Goal: Information Seeking & Learning: Learn about a topic

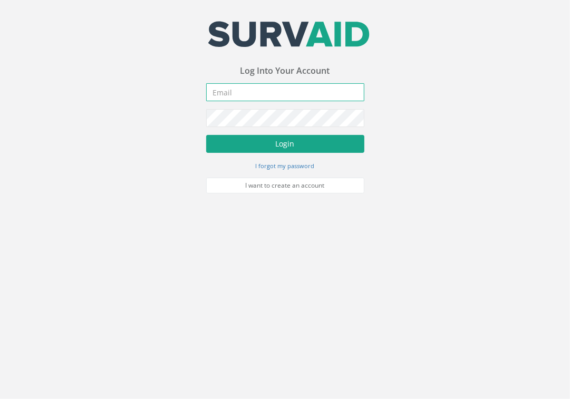
type input "[EMAIL_ADDRESS][DOMAIN_NAME]"
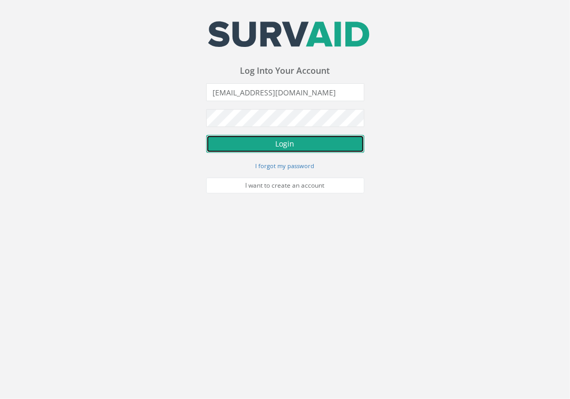
click at [299, 150] on button "Login" at bounding box center [285, 144] width 158 height 18
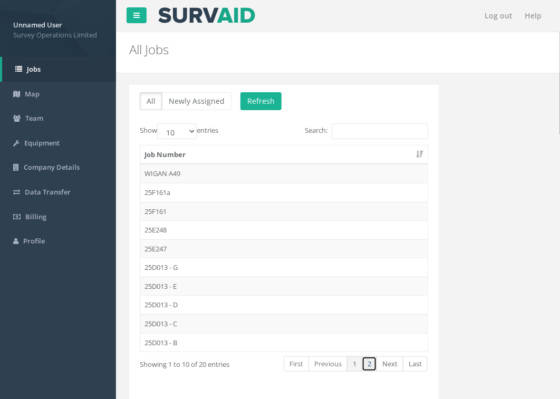
click at [374, 368] on link "2" at bounding box center [368, 363] width 15 height 15
click at [174, 171] on td "25D013 - A" at bounding box center [283, 173] width 287 height 19
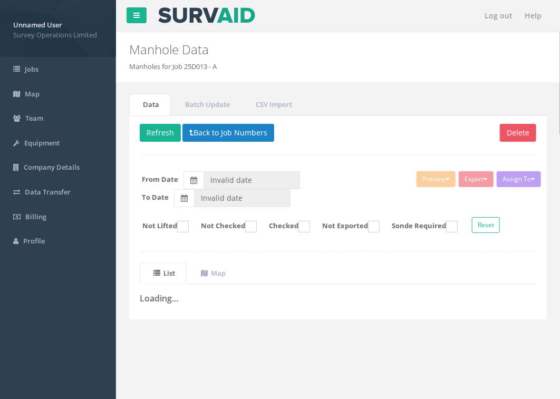
type input "[DATE]"
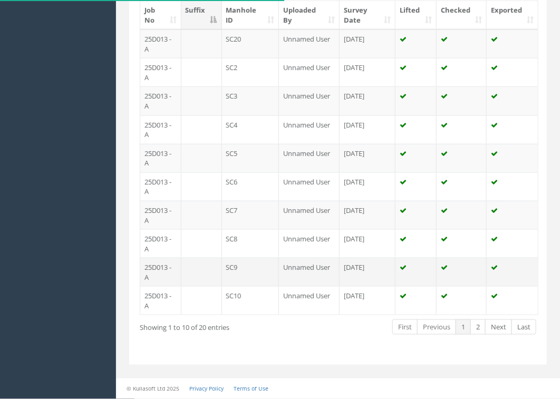
scroll to position [319, 0]
click at [480, 330] on link "2" at bounding box center [477, 326] width 15 height 15
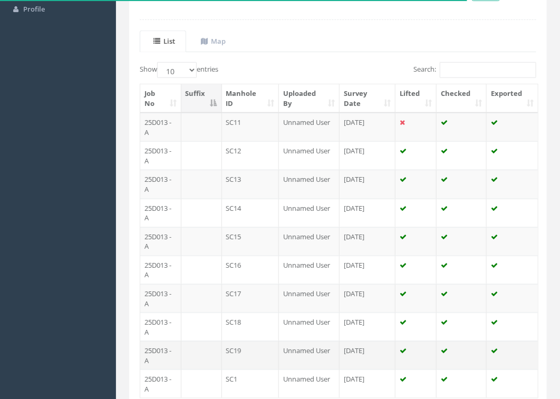
scroll to position [253, 0]
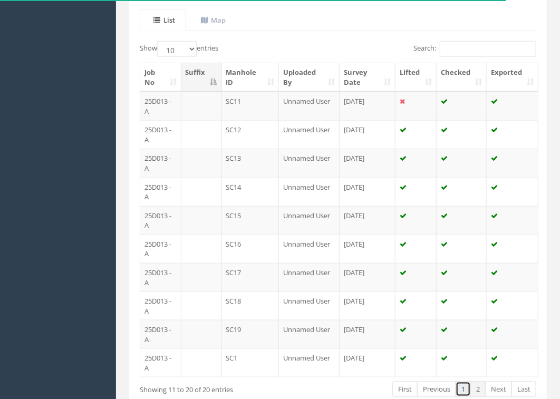
click at [460, 393] on link "1" at bounding box center [462, 388] width 15 height 15
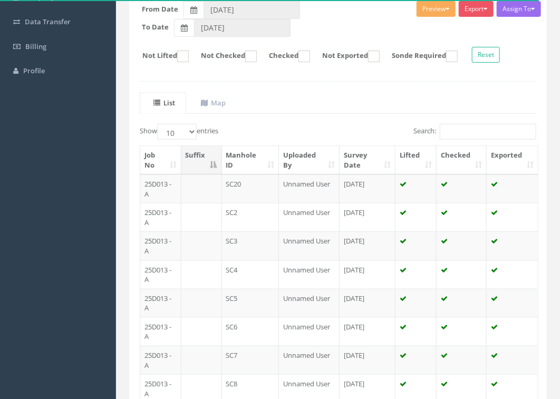
scroll to position [122, 0]
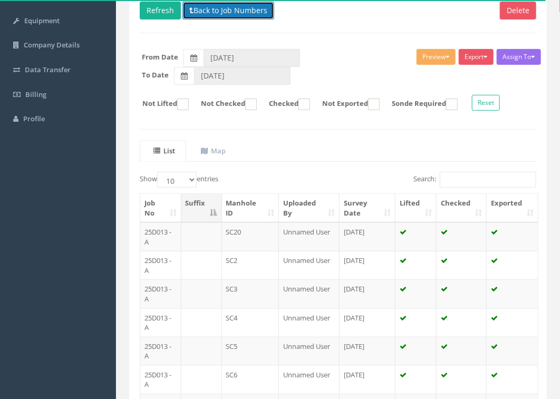
click at [232, 19] on button "Back to Job Numbers" at bounding box center [228, 11] width 92 height 18
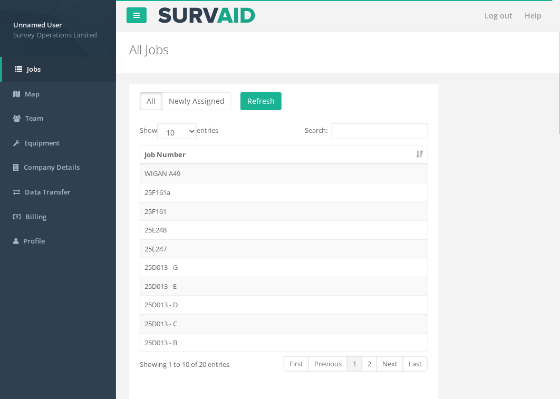
click at [186, 267] on td "25D013 - G" at bounding box center [283, 267] width 287 height 19
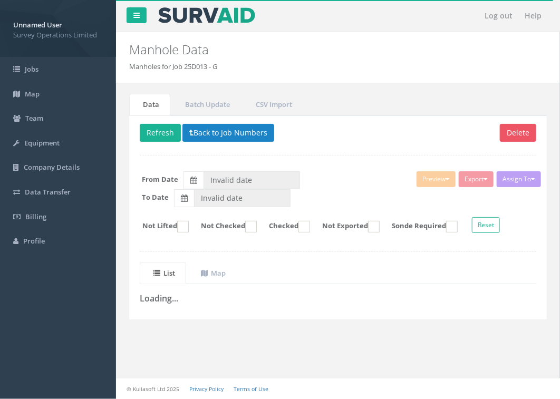
type input "[DATE]"
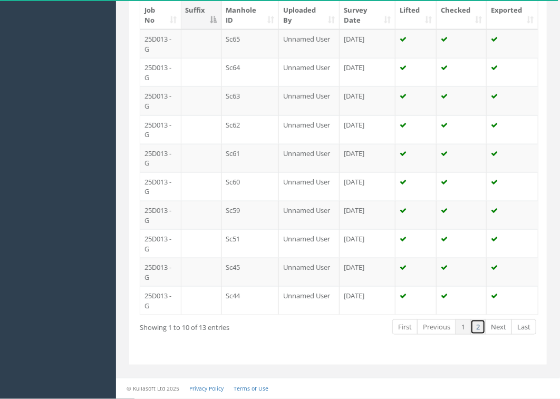
click at [477, 332] on link "2" at bounding box center [477, 326] width 15 height 15
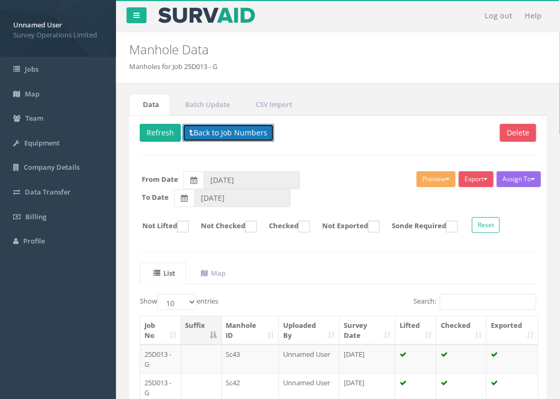
click at [222, 130] on button "Back to Job Numbers" at bounding box center [228, 133] width 92 height 18
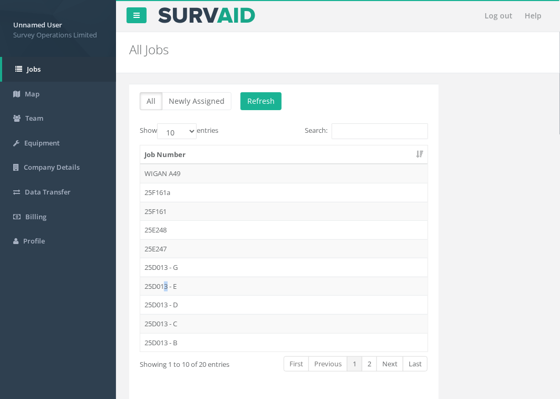
click at [169, 288] on td "25D013 - E" at bounding box center [283, 286] width 287 height 19
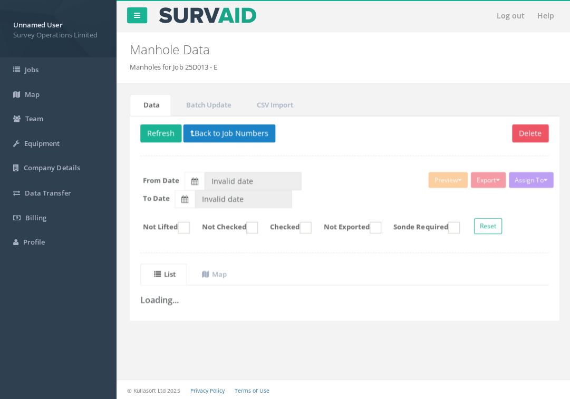
type input "[DATE]"
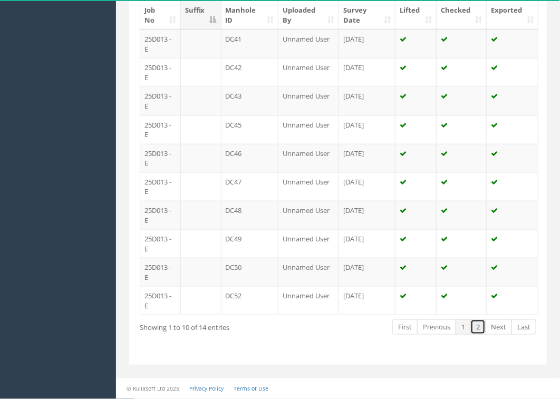
click at [478, 328] on link "2" at bounding box center [477, 326] width 15 height 15
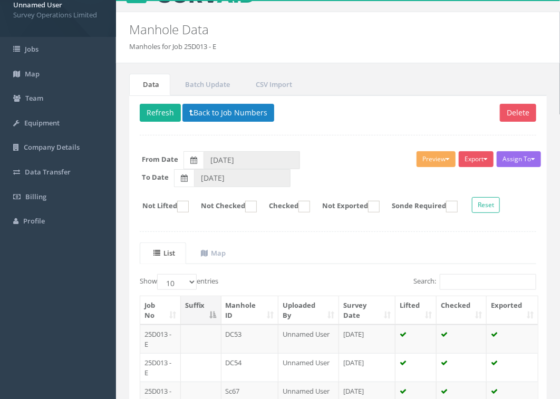
scroll to position [15, 0]
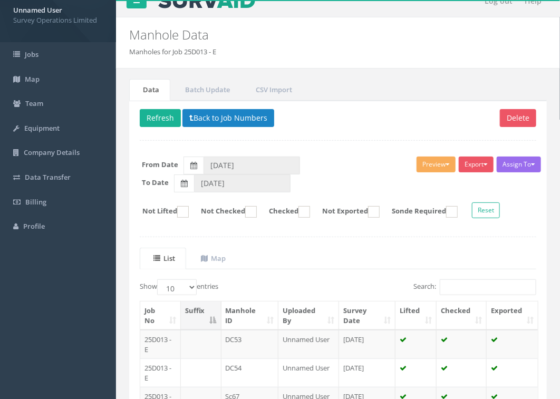
click at [219, 107] on div "Delete Refresh Back to Job Numbers Assign To No Companies Added Export Survey O…" at bounding box center [337, 297] width 417 height 393
click at [222, 115] on button "Back to Job Numbers" at bounding box center [228, 118] width 92 height 18
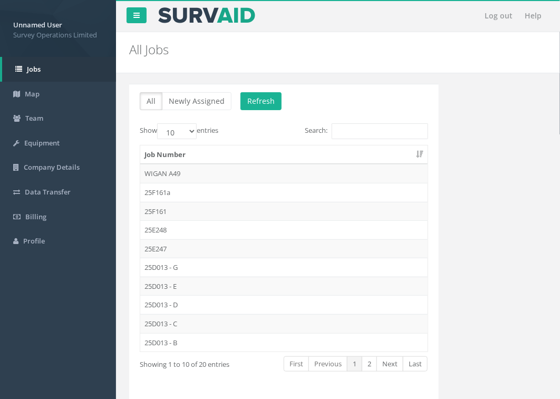
click at [182, 308] on td "25D013 - D" at bounding box center [283, 304] width 287 height 19
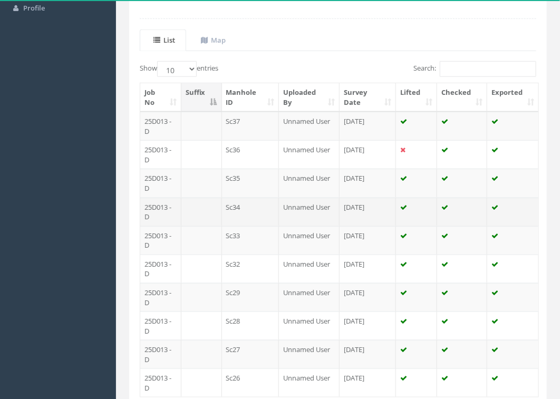
scroll to position [263, 0]
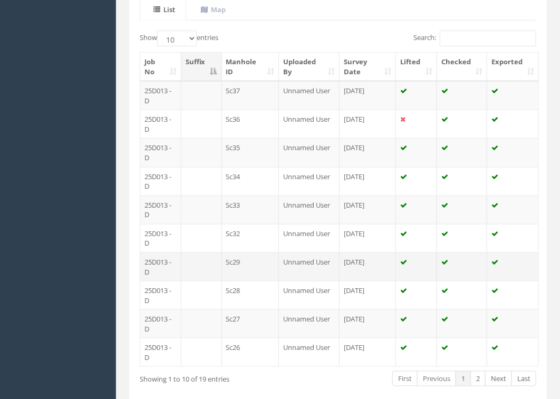
click at [261, 257] on td "Sc29" at bounding box center [250, 266] width 57 height 28
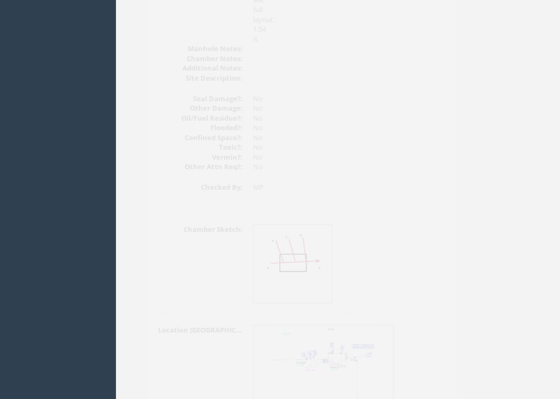
scroll to position [1466, 0]
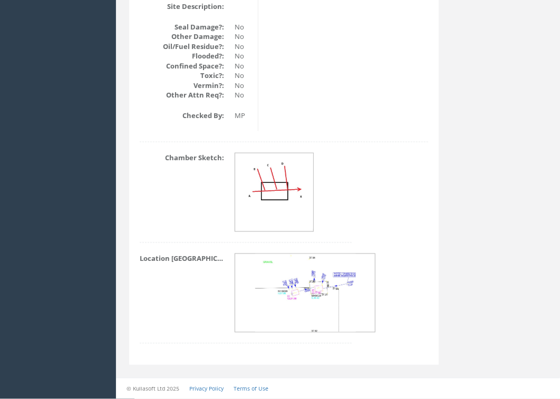
click at [288, 211] on img at bounding box center [274, 190] width 79 height 75
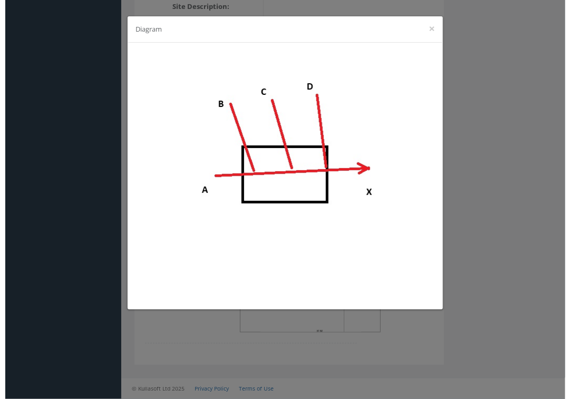
scroll to position [1456, 0]
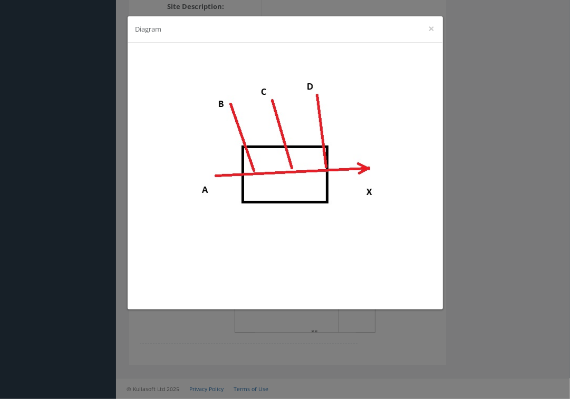
click at [435, 30] on div "Diagram ×" at bounding box center [285, 29] width 315 height 26
click at [430, 28] on button "×" at bounding box center [431, 28] width 6 height 11
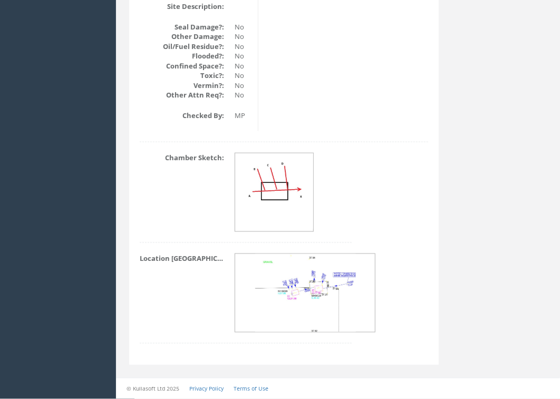
click at [282, 294] on img at bounding box center [305, 293] width 101 height 79
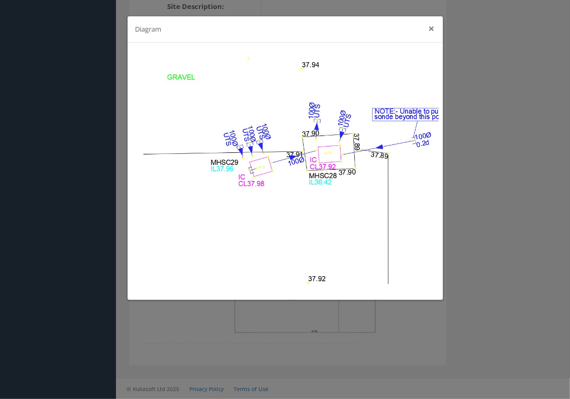
click at [430, 27] on button "×" at bounding box center [431, 28] width 6 height 11
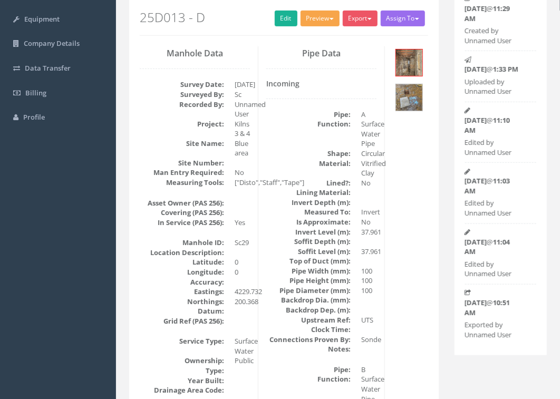
scroll to position [0, 0]
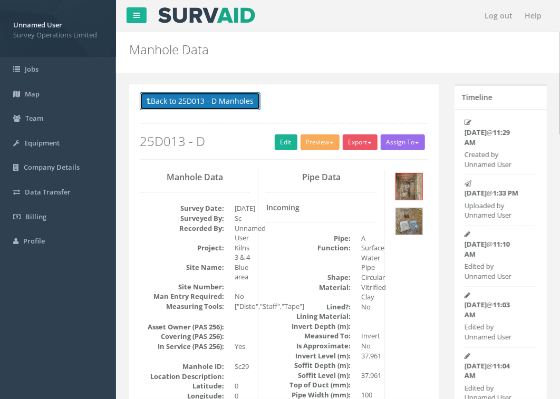
click at [219, 99] on button "Back to 25D013 - D Manholes" at bounding box center [200, 101] width 121 height 18
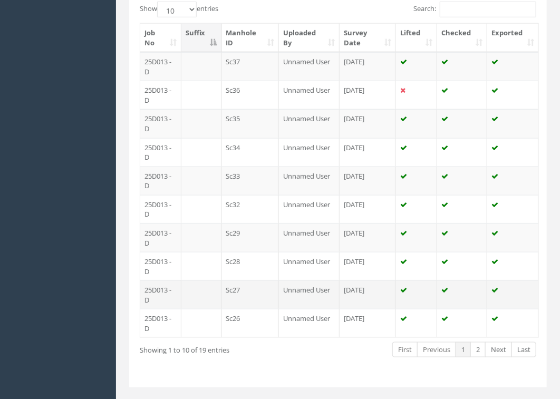
scroll to position [319, 0]
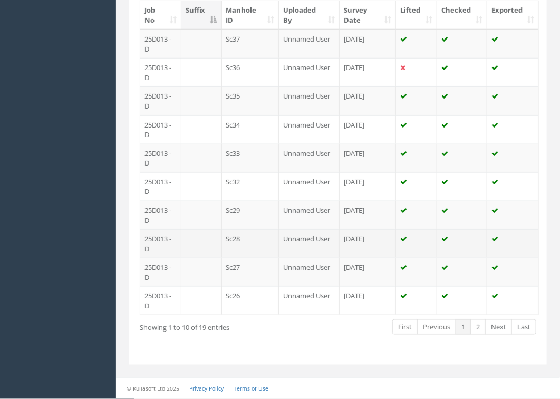
click at [248, 245] on td "Sc28" at bounding box center [250, 243] width 57 height 28
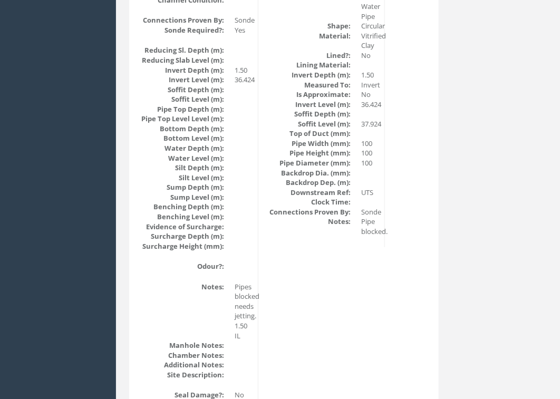
scroll to position [1317, 0]
